Goal: Leave review/rating

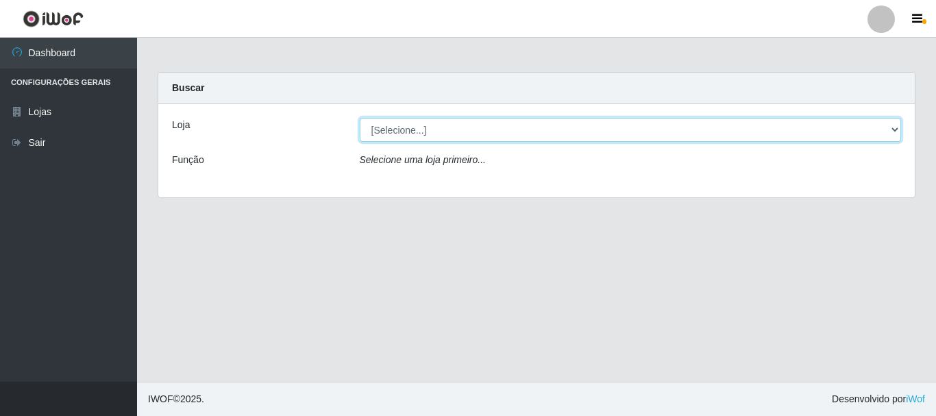
click at [892, 126] on select "[Selecione...] Nordestão - Alecrim" at bounding box center [631, 130] width 542 height 24
select select "453"
click at [360, 118] on select "[Selecione...] Nordestão - Alecrim" at bounding box center [631, 130] width 542 height 24
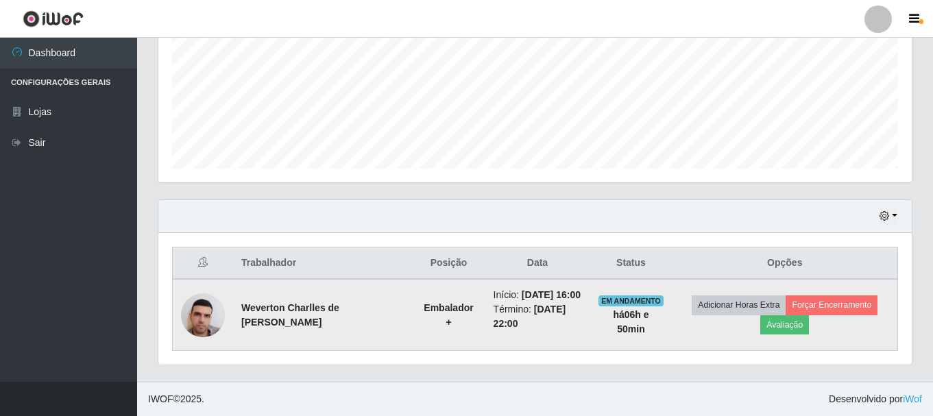
scroll to position [336, 0]
click at [779, 315] on button "Avaliação" at bounding box center [784, 324] width 49 height 19
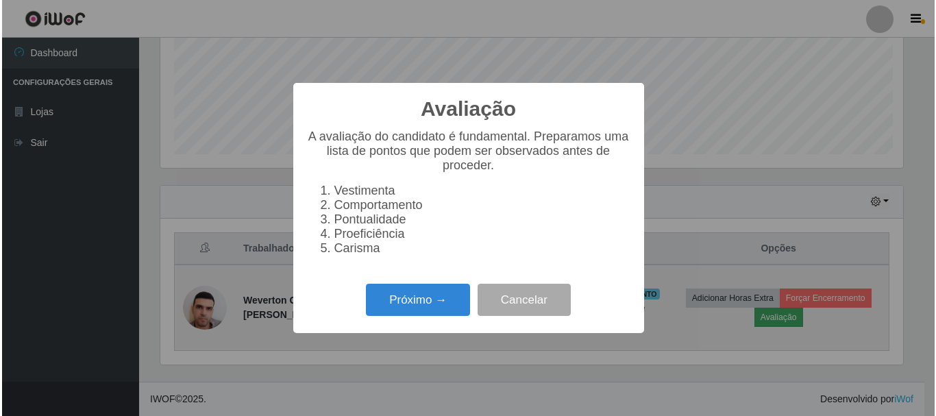
scroll to position [284, 746]
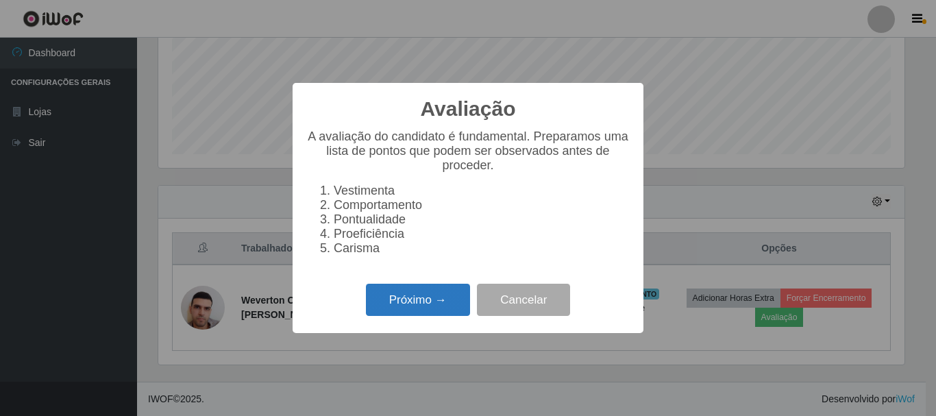
click at [437, 305] on button "Próximo →" at bounding box center [418, 300] width 104 height 32
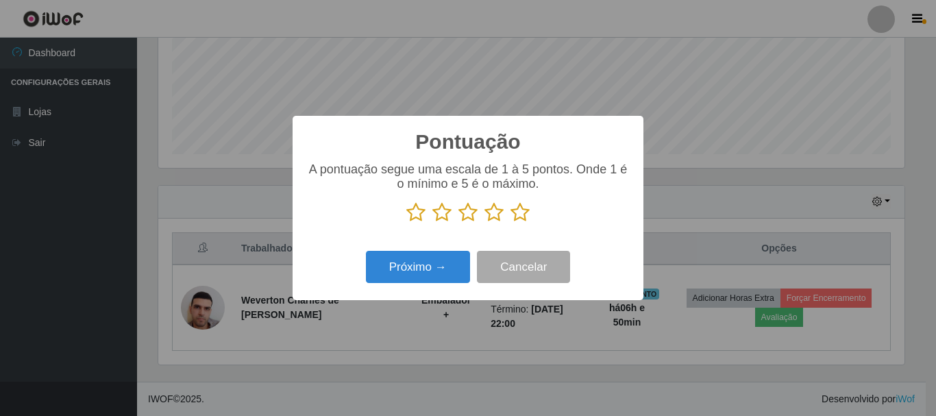
click at [512, 219] on icon at bounding box center [520, 212] width 19 height 21
click at [511, 223] on input "radio" at bounding box center [511, 223] width 0 height 0
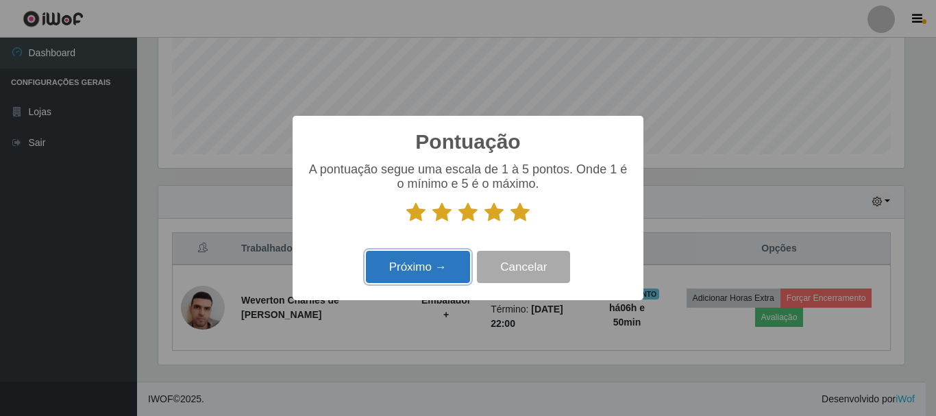
click at [448, 265] on button "Próximo →" at bounding box center [418, 267] width 104 height 32
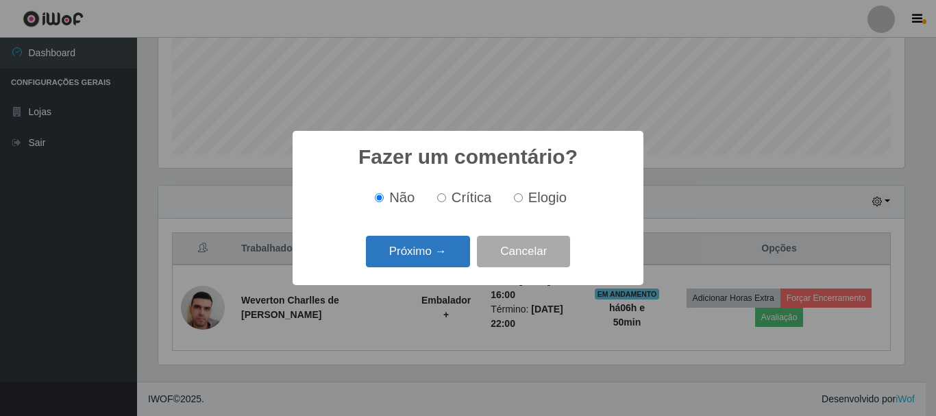
click at [456, 249] on button "Próximo →" at bounding box center [418, 252] width 104 height 32
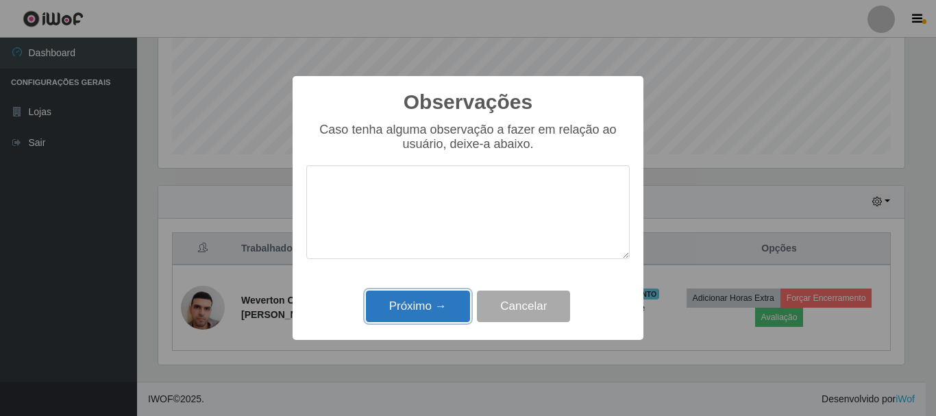
click at [434, 303] on button "Próximo →" at bounding box center [418, 307] width 104 height 32
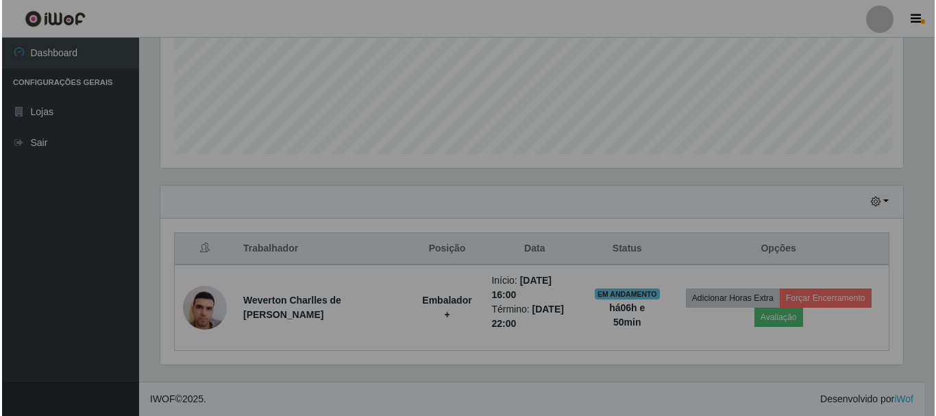
scroll to position [284, 753]
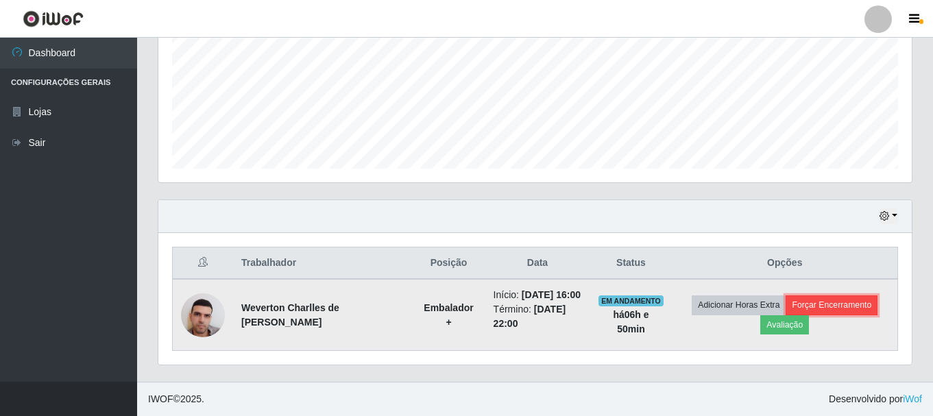
click at [815, 297] on button "Forçar Encerramento" at bounding box center [831, 304] width 92 height 19
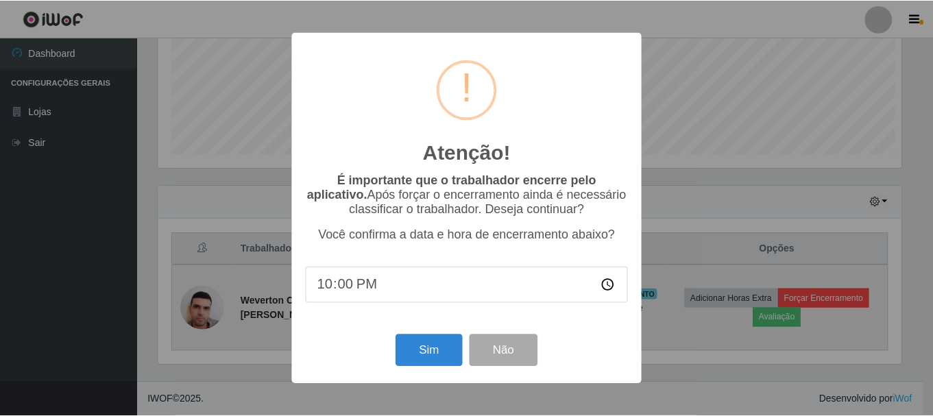
scroll to position [284, 746]
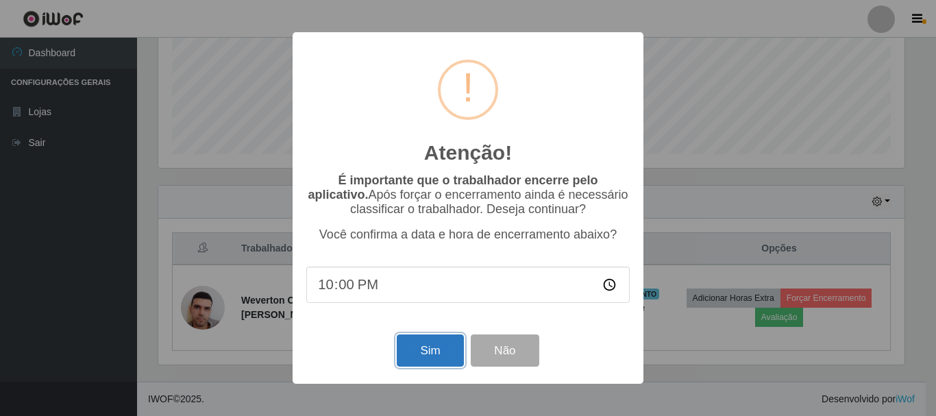
click at [425, 345] on button "Sim" at bounding box center [430, 350] width 66 height 32
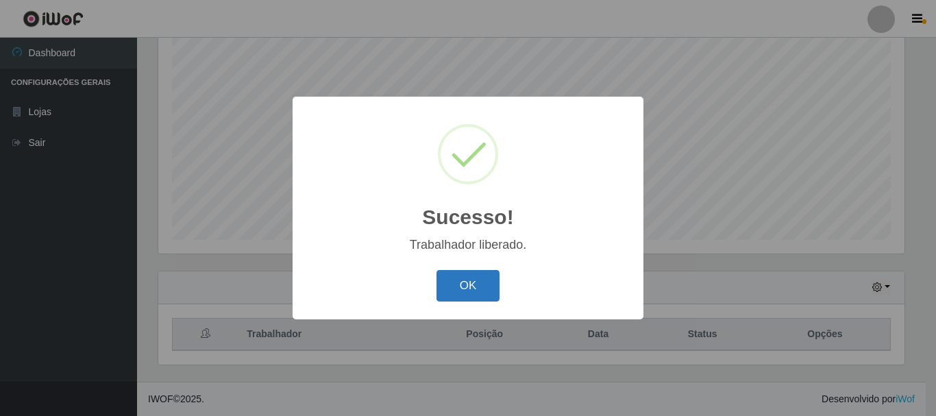
click at [489, 286] on button "OK" at bounding box center [469, 286] width 64 height 32
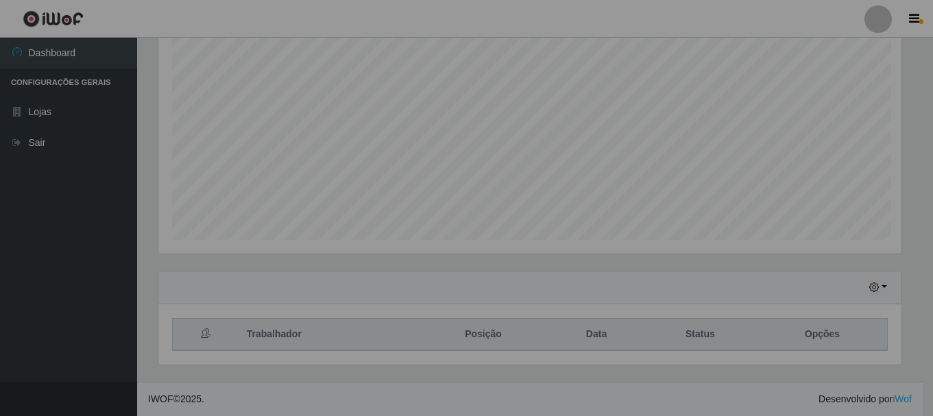
scroll to position [284, 753]
